Goal: Task Accomplishment & Management: Manage account settings

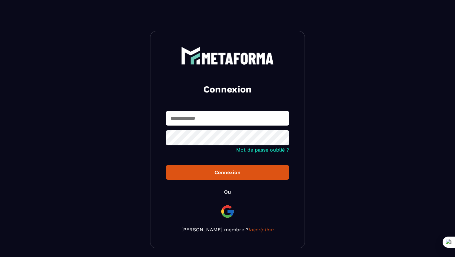
click at [210, 116] on input "text" at bounding box center [227, 118] width 123 height 15
type input "*"
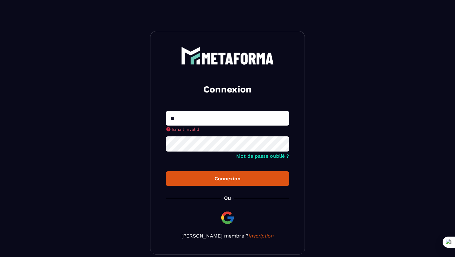
type input "**********"
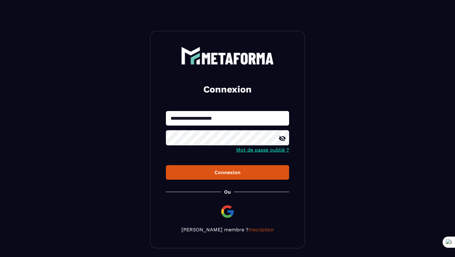
click at [166, 165] on button "Connexion" at bounding box center [227, 172] width 123 height 15
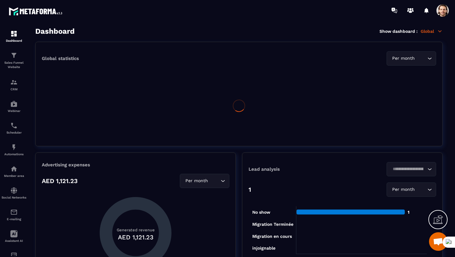
click at [443, 12] on span at bounding box center [443, 10] width 12 height 12
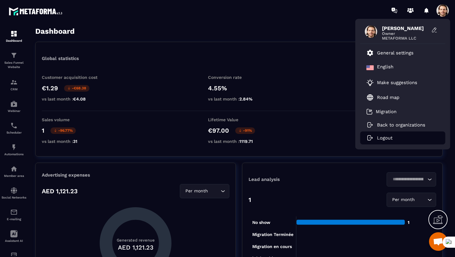
click at [386, 141] on li "Logout" at bounding box center [402, 138] width 85 height 13
